Goal: Information Seeking & Learning: Learn about a topic

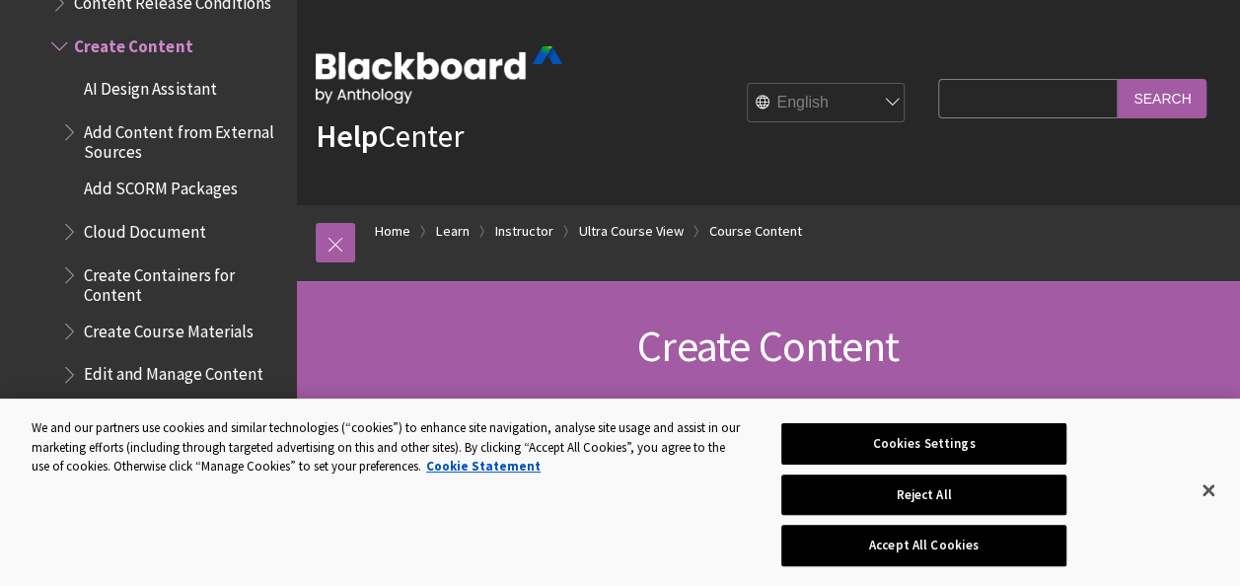
click at [979, 87] on input "Search Query" at bounding box center [1028, 98] width 180 height 38
type input "add member"
click at [1118, 79] on input "Search" at bounding box center [1162, 98] width 89 height 38
click at [1153, 107] on input "Search" at bounding box center [1162, 98] width 89 height 38
click at [1206, 479] on button "Close" at bounding box center [1208, 490] width 43 height 43
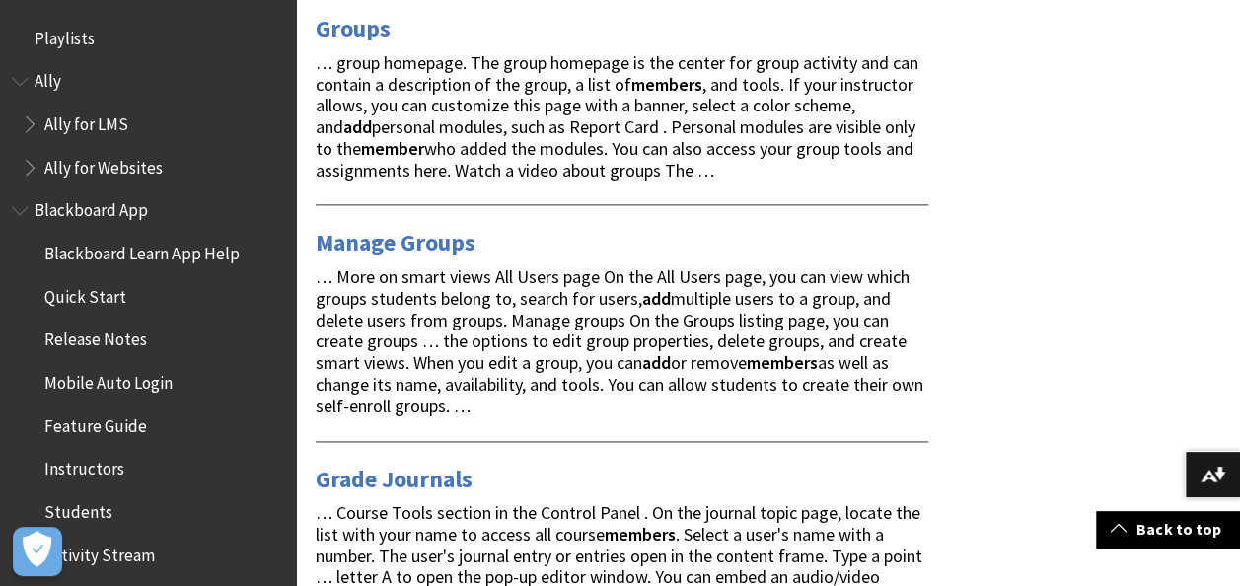
scroll to position [1202, 0]
